Goal: Find specific page/section: Find specific page/section

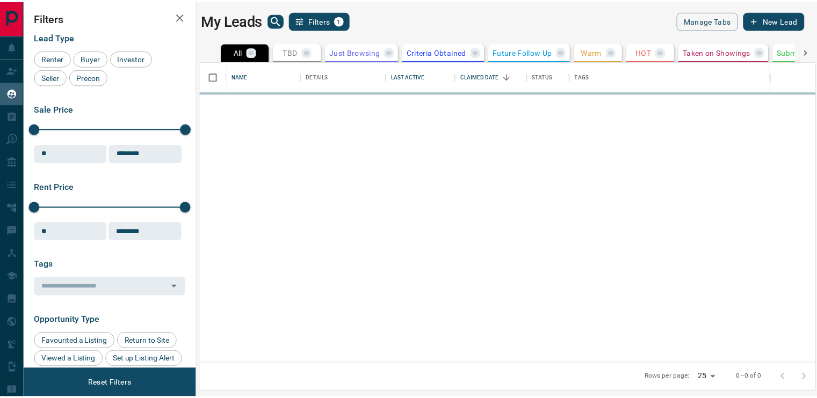
scroll to position [294, 614]
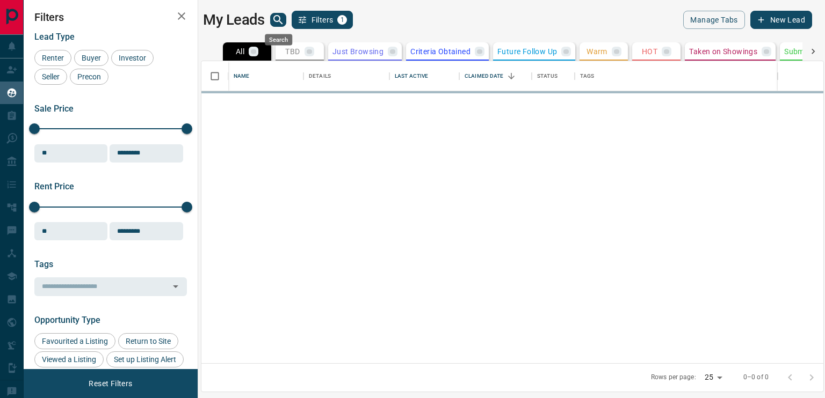
click at [280, 16] on icon "search button" at bounding box center [278, 19] width 13 height 13
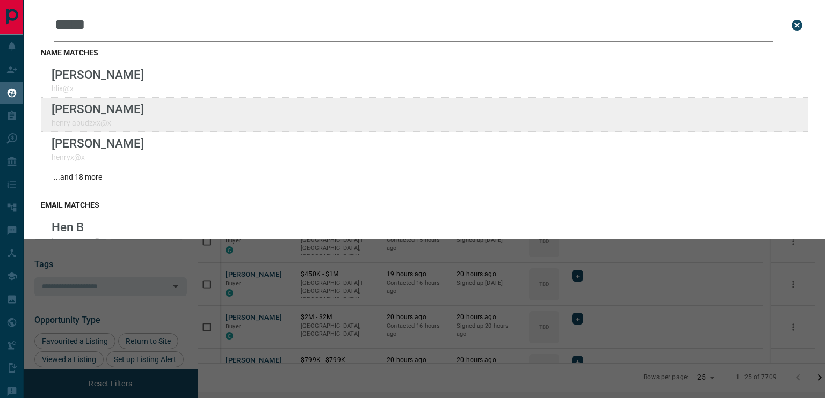
type input "*****"
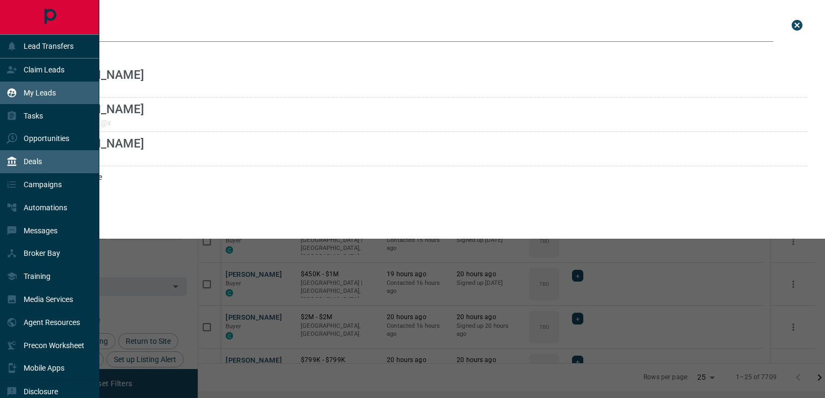
click at [31, 162] on p "Deals" at bounding box center [33, 161] width 18 height 9
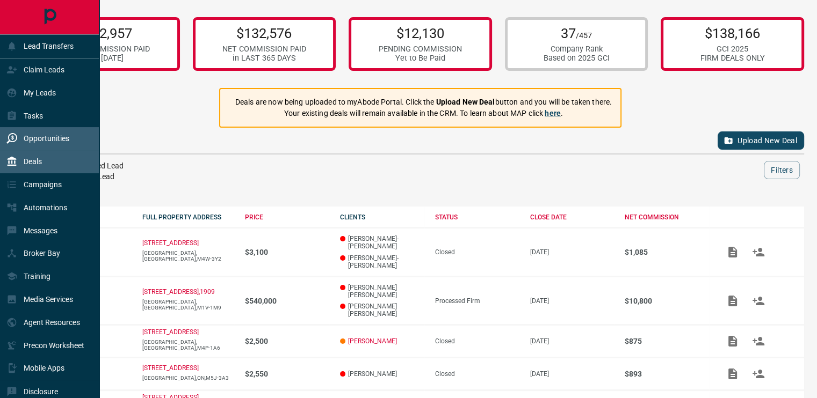
click at [35, 134] on div "Opportunities" at bounding box center [37, 139] width 63 height 18
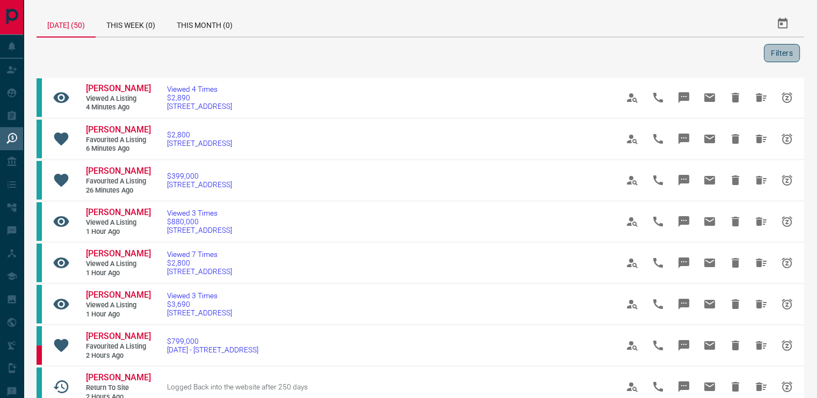
click at [779, 51] on button "Filters" at bounding box center [782, 53] width 36 height 18
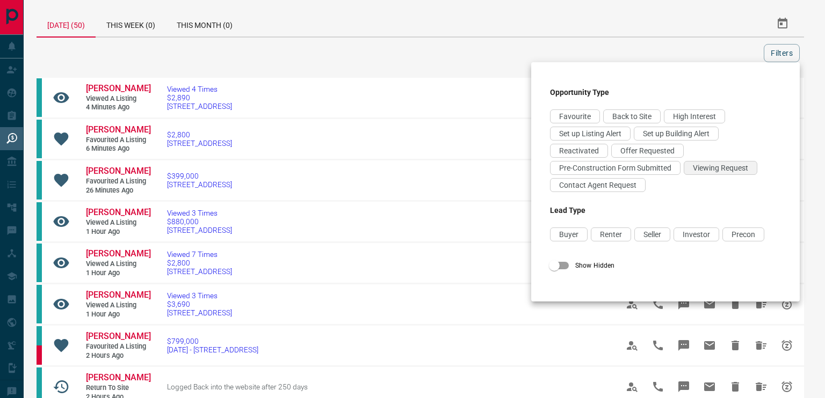
click at [711, 172] on span "Viewing Request" at bounding box center [720, 168] width 55 height 9
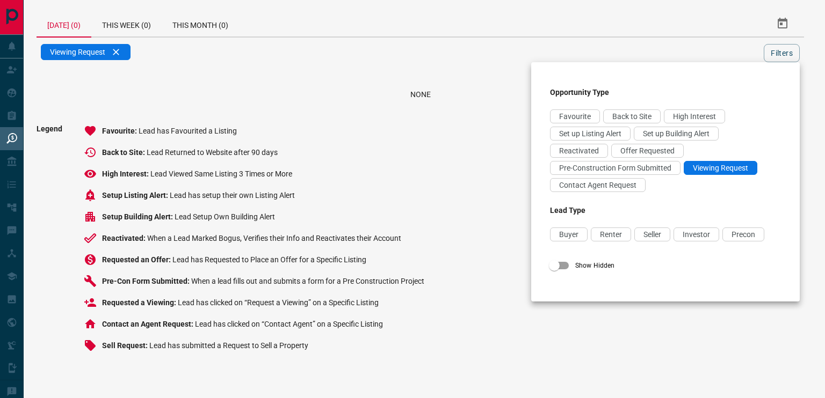
click at [473, 25] on div at bounding box center [412, 199] width 825 height 398
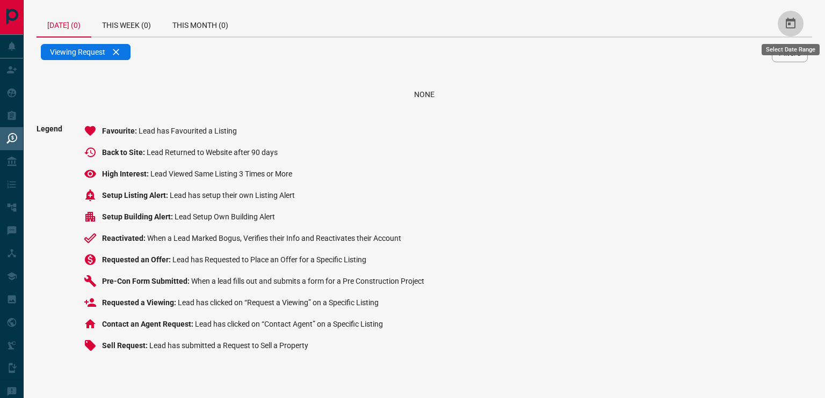
click at [790, 24] on icon "Select Date Range" at bounding box center [791, 23] width 10 height 11
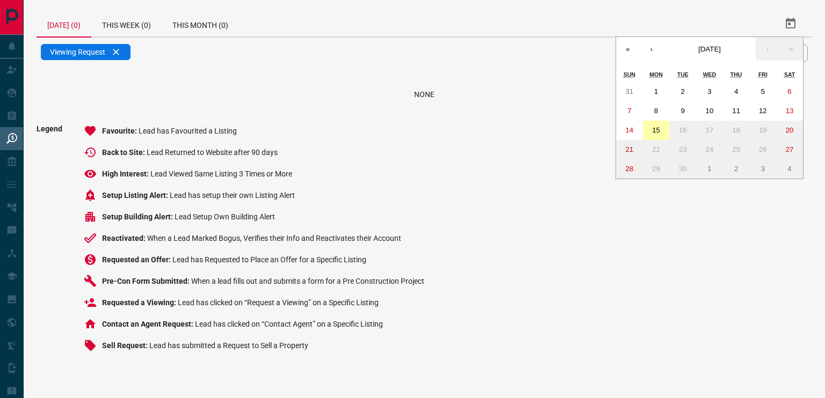
click at [659, 130] on abbr "15" at bounding box center [656, 130] width 8 height 8
click at [630, 128] on abbr "14" at bounding box center [629, 130] width 8 height 8
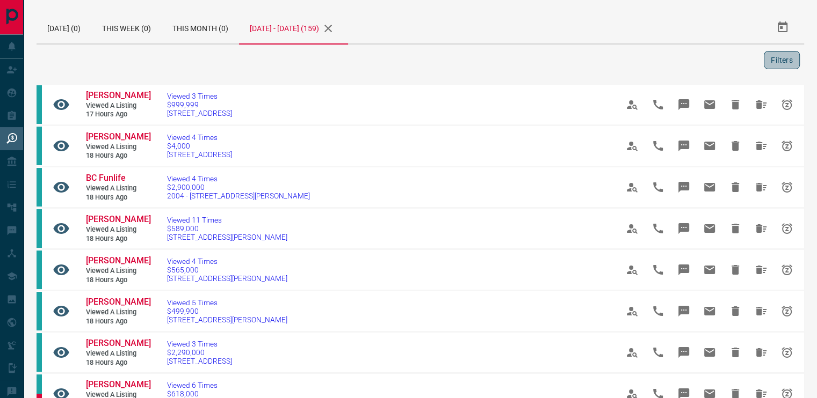
click at [776, 60] on button "Filters" at bounding box center [782, 60] width 36 height 18
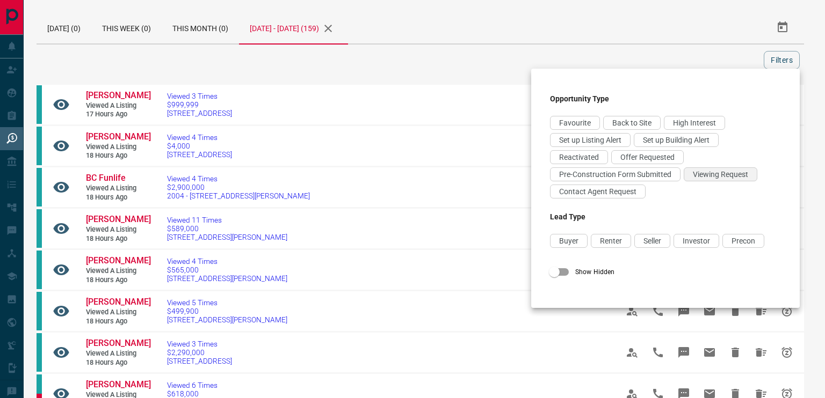
click at [711, 173] on span "Viewing Request" at bounding box center [720, 174] width 55 height 9
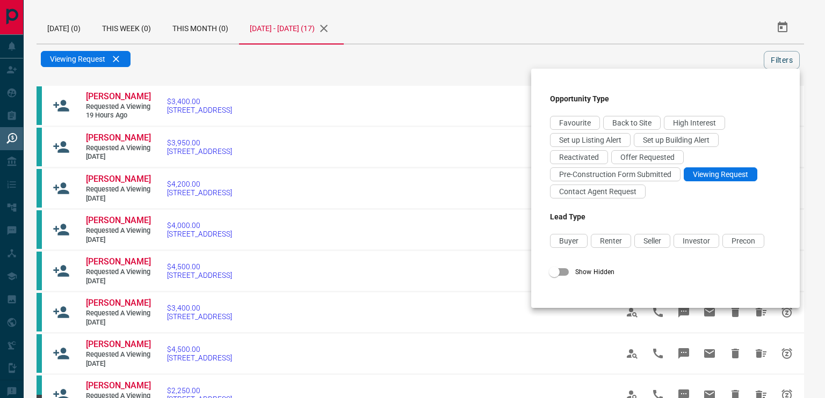
click at [325, 64] on div at bounding box center [412, 199] width 825 height 398
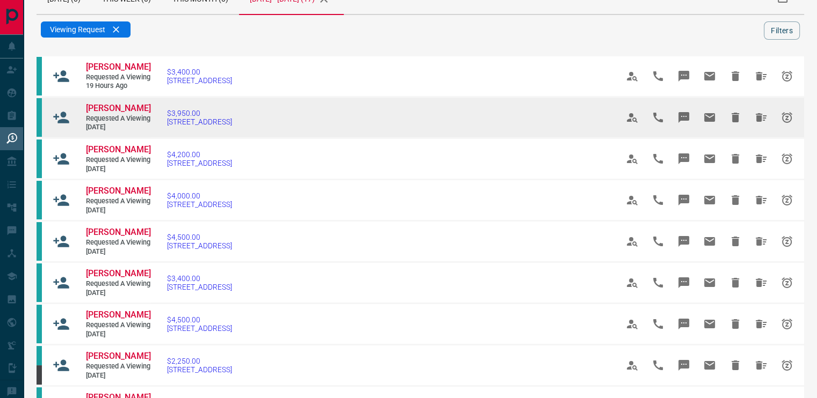
scroll to position [29, 0]
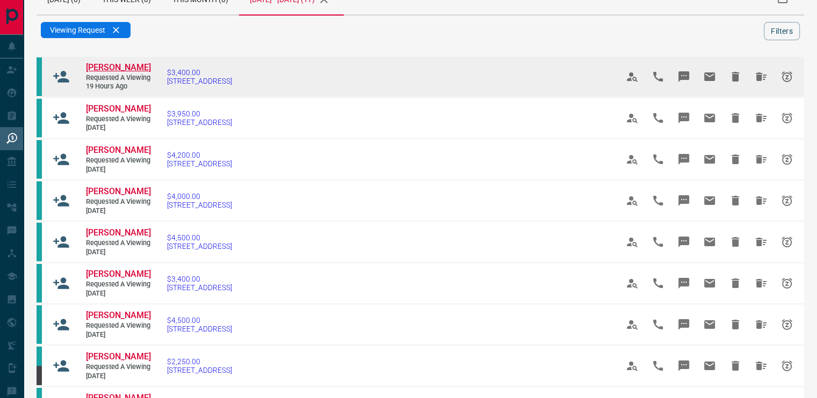
click at [121, 70] on span "[PERSON_NAME]" at bounding box center [118, 67] width 65 height 10
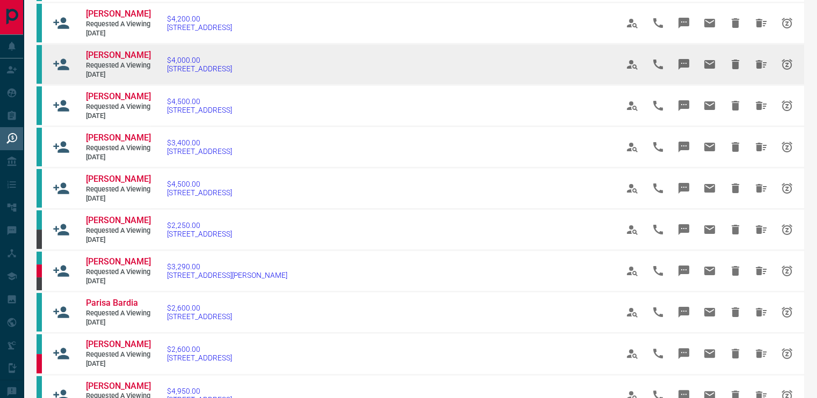
scroll to position [167, 0]
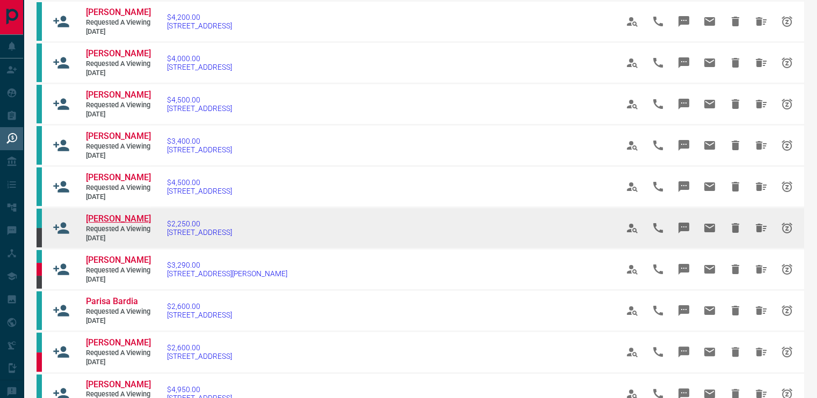
click at [110, 224] on span "[PERSON_NAME]" at bounding box center [118, 219] width 65 height 10
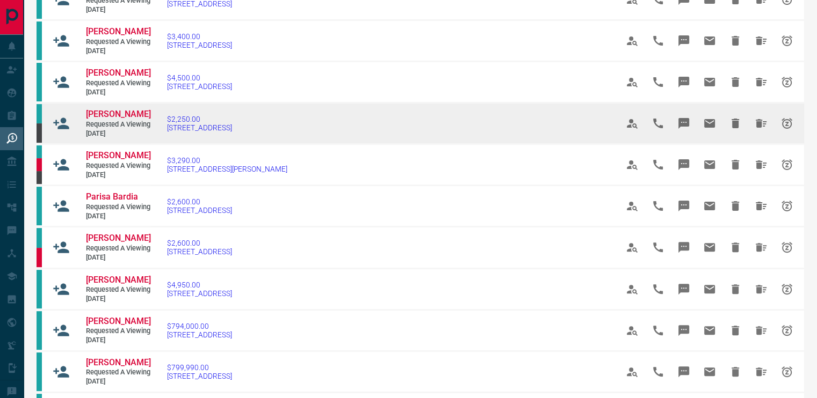
scroll to position [271, 0]
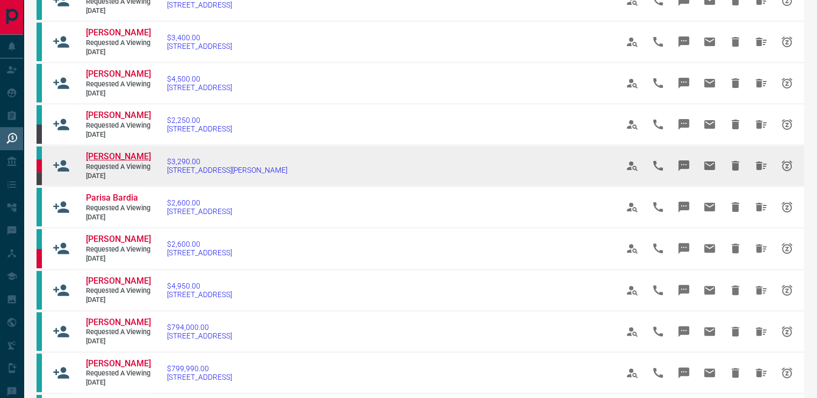
click at [103, 162] on span "[PERSON_NAME]" at bounding box center [118, 156] width 65 height 10
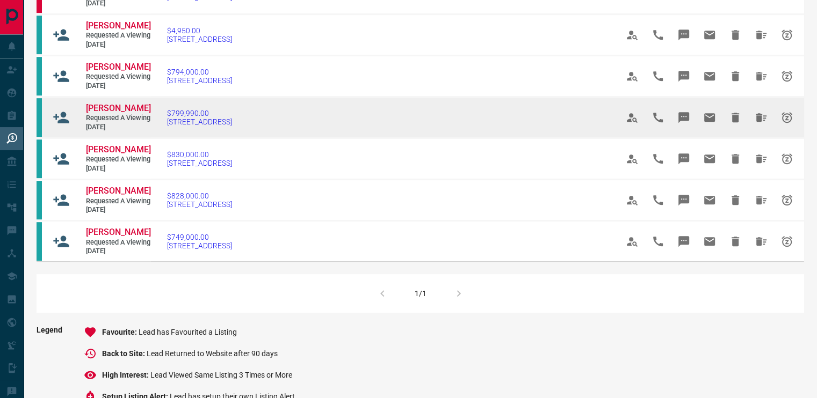
scroll to position [526, 0]
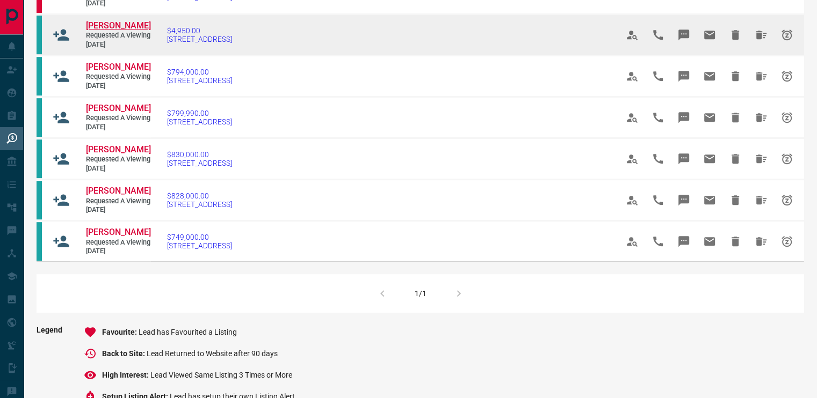
click at [110, 31] on span "[PERSON_NAME]" at bounding box center [118, 25] width 65 height 10
